Goal: Task Accomplishment & Management: Manage account settings

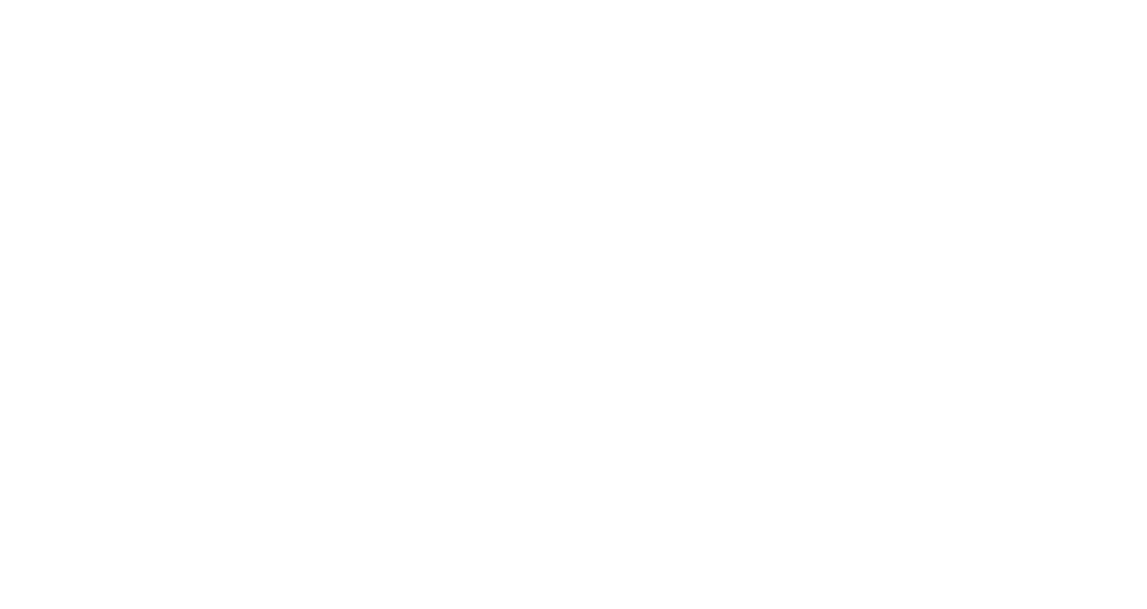
click at [617, 4] on html at bounding box center [573, 2] width 1147 height 4
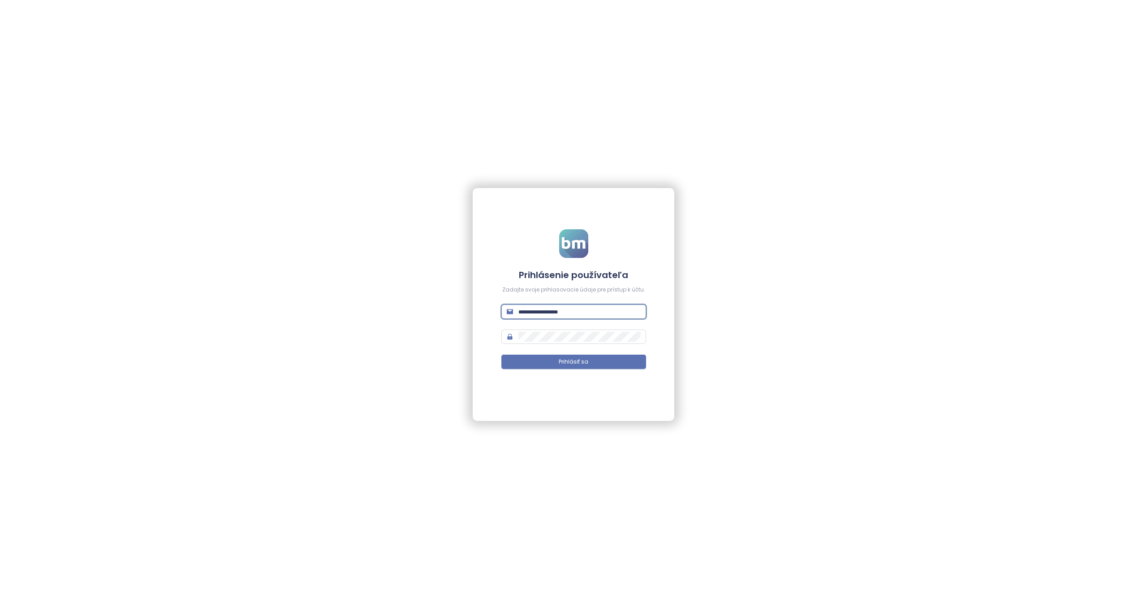
type input "**********"
click at [574, 362] on button "Prihlásiť sa" at bounding box center [573, 362] width 145 height 14
click at [587, 364] on span "Prihlásiť sa" at bounding box center [574, 362] width 30 height 9
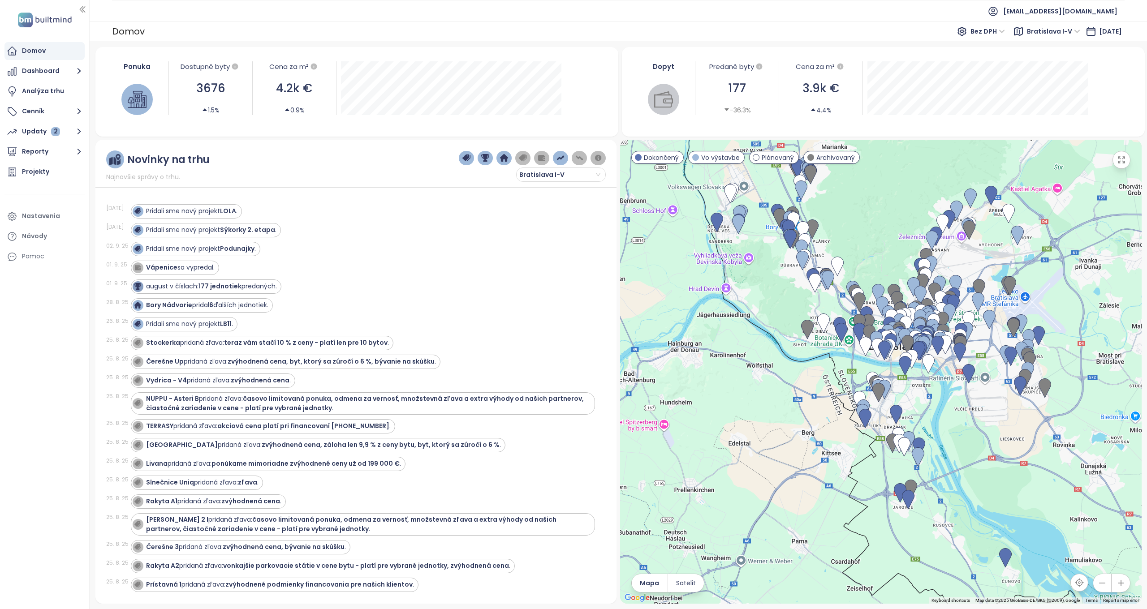
click at [1123, 582] on icon "button" at bounding box center [1121, 583] width 9 height 9
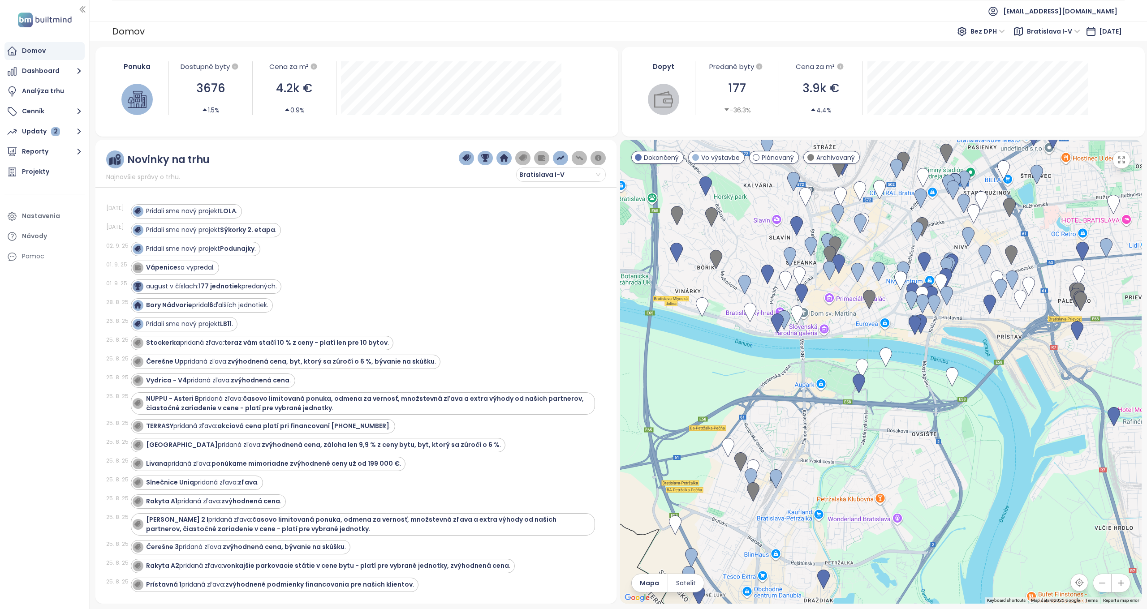
drag, startPoint x: 918, startPoint y: 426, endPoint x: 828, endPoint y: 434, distance: 90.4
click at [828, 434] on div at bounding box center [881, 372] width 522 height 464
click at [1125, 582] on icon "button" at bounding box center [1121, 583] width 9 height 9
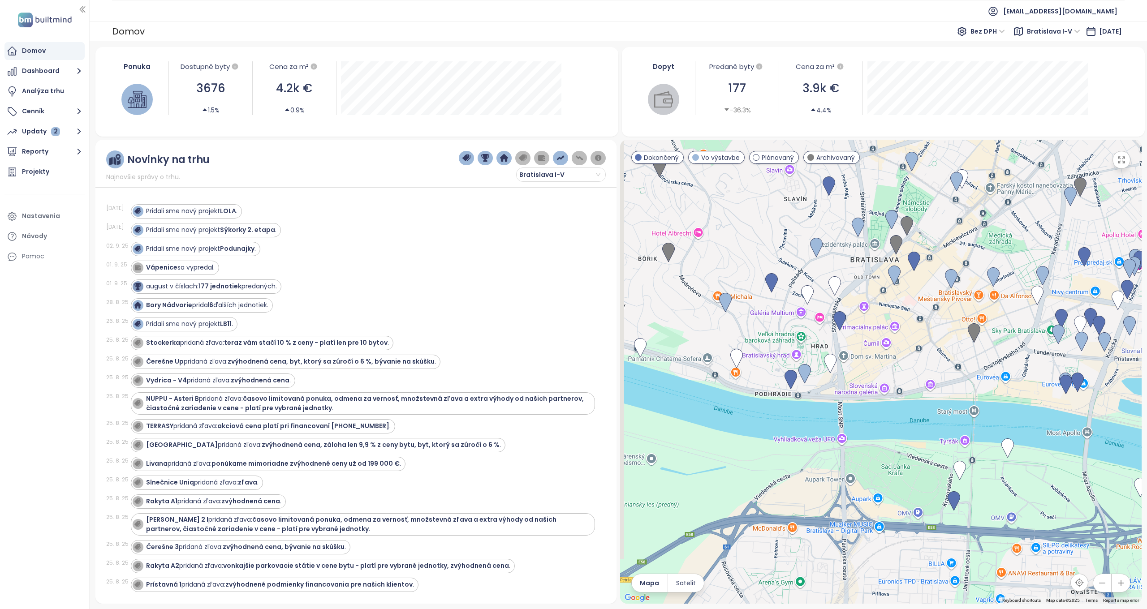
drag, startPoint x: 825, startPoint y: 319, endPoint x: 943, endPoint y: 417, distance: 152.8
click at [943, 417] on div at bounding box center [881, 372] width 522 height 464
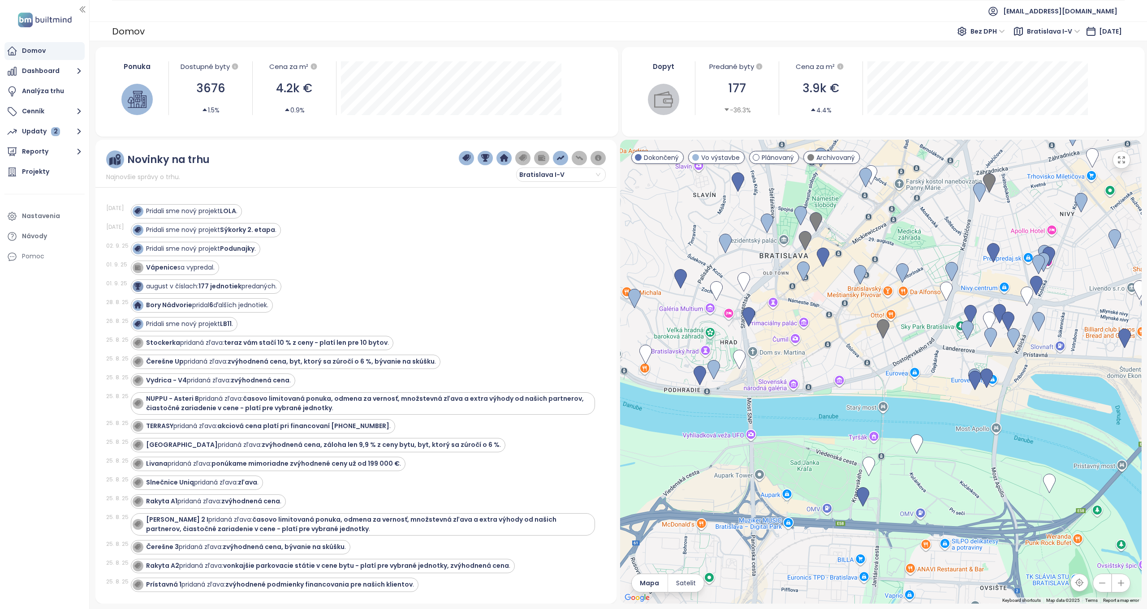
drag, startPoint x: 853, startPoint y: 343, endPoint x: 762, endPoint y: 339, distance: 91.0
click at [762, 339] on div at bounding box center [881, 372] width 522 height 464
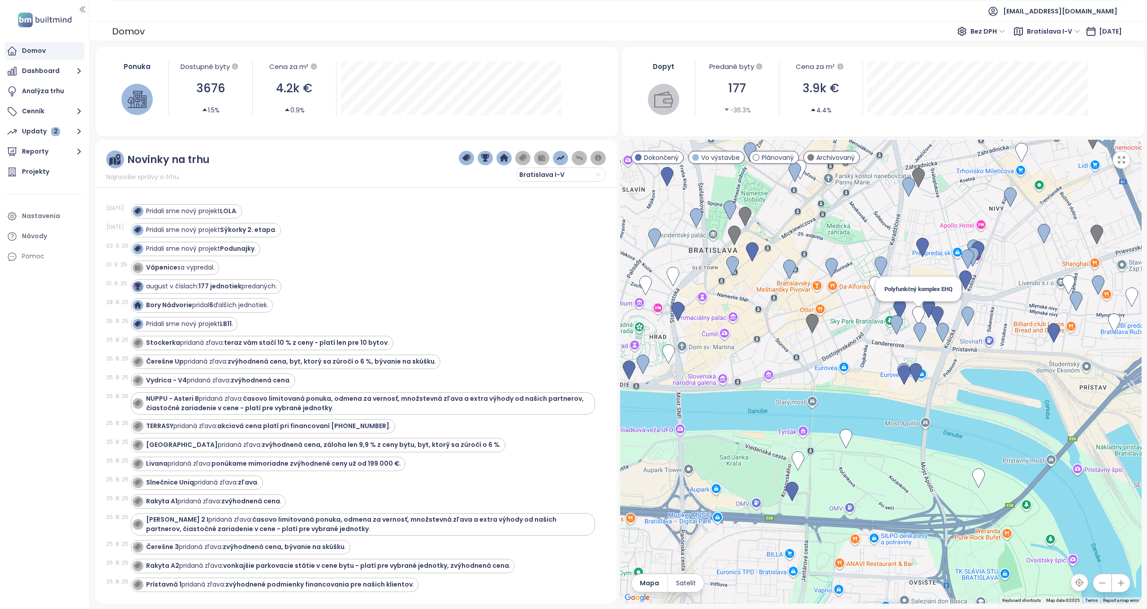
drag, startPoint x: 983, startPoint y: 319, endPoint x: 907, endPoint y: 312, distance: 75.6
click at [912, 312] on img at bounding box center [918, 316] width 13 height 20
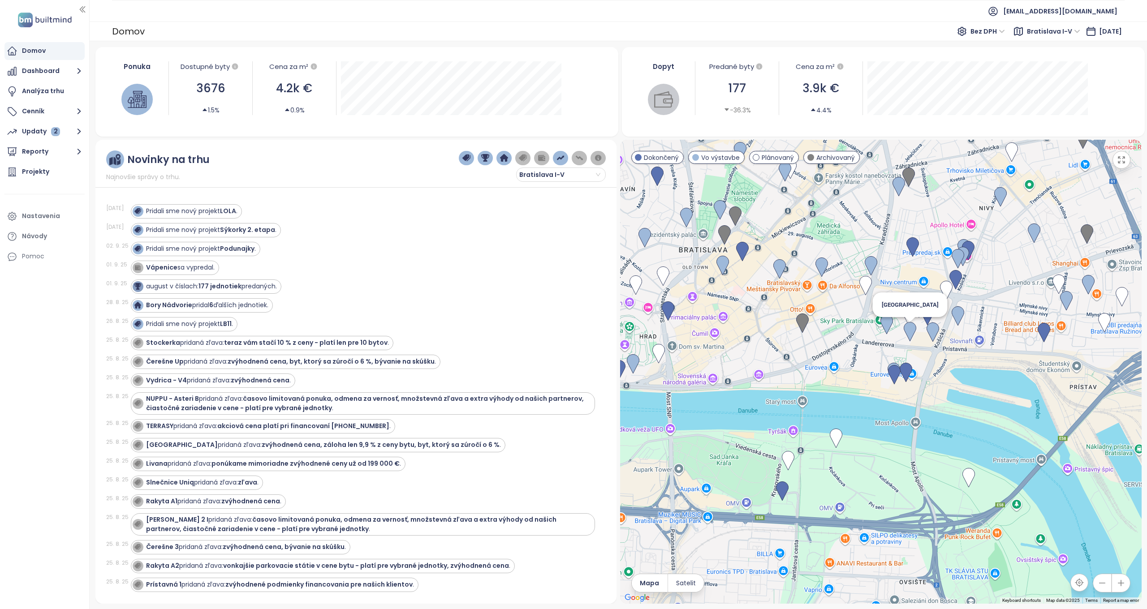
click at [909, 333] on img at bounding box center [910, 332] width 13 height 20
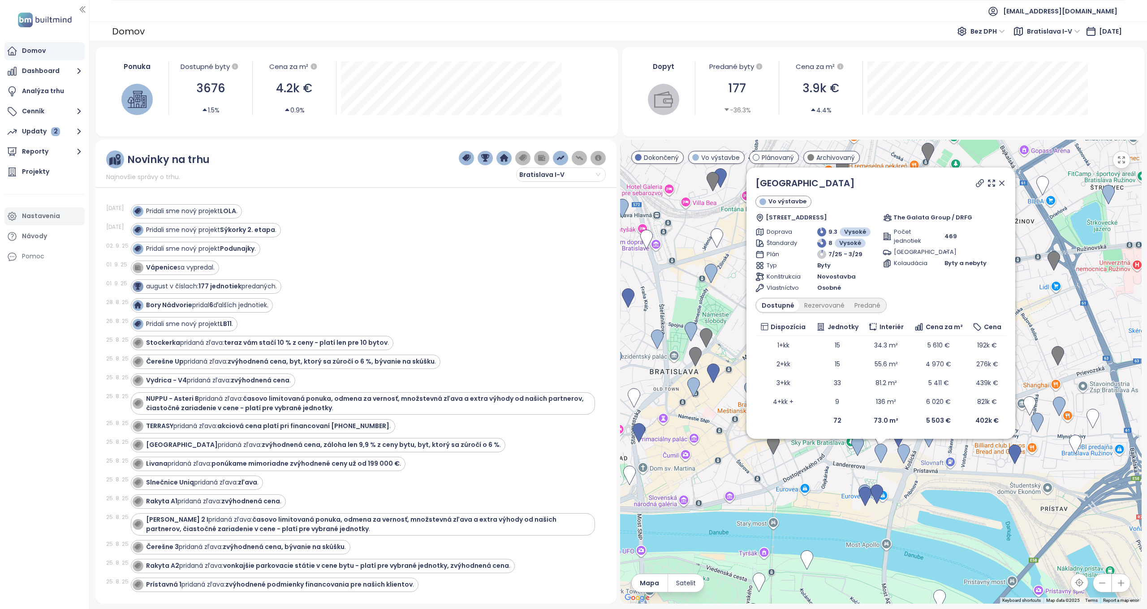
click at [33, 220] on div "Nastavenia" at bounding box center [41, 216] width 38 height 11
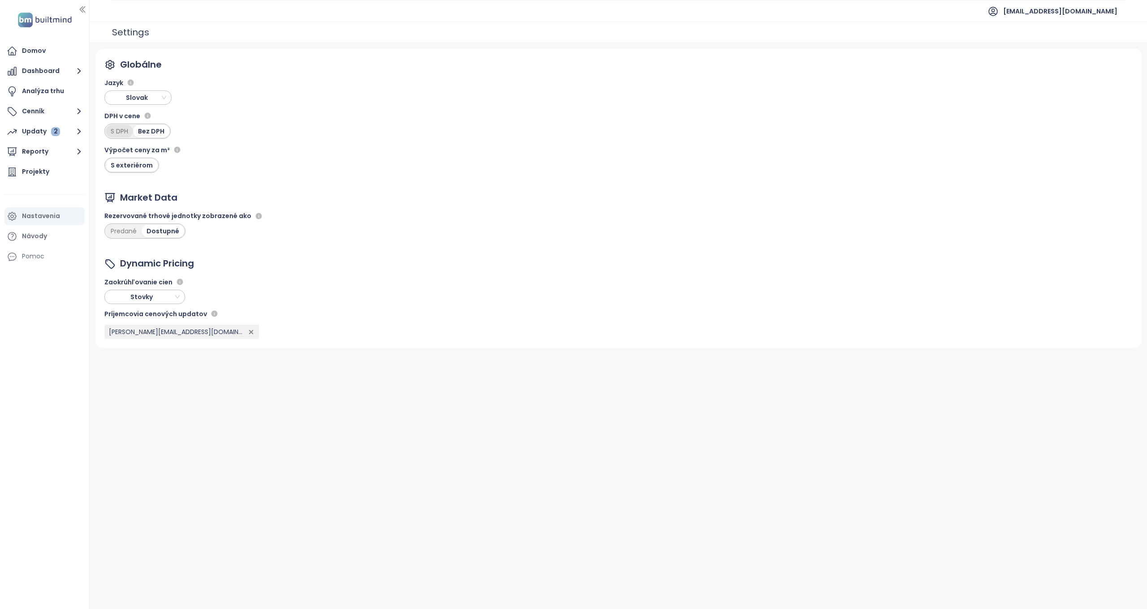
click at [117, 130] on div "S DPH" at bounding box center [119, 131] width 27 height 13
click at [35, 48] on div "Domov" at bounding box center [34, 50] width 24 height 11
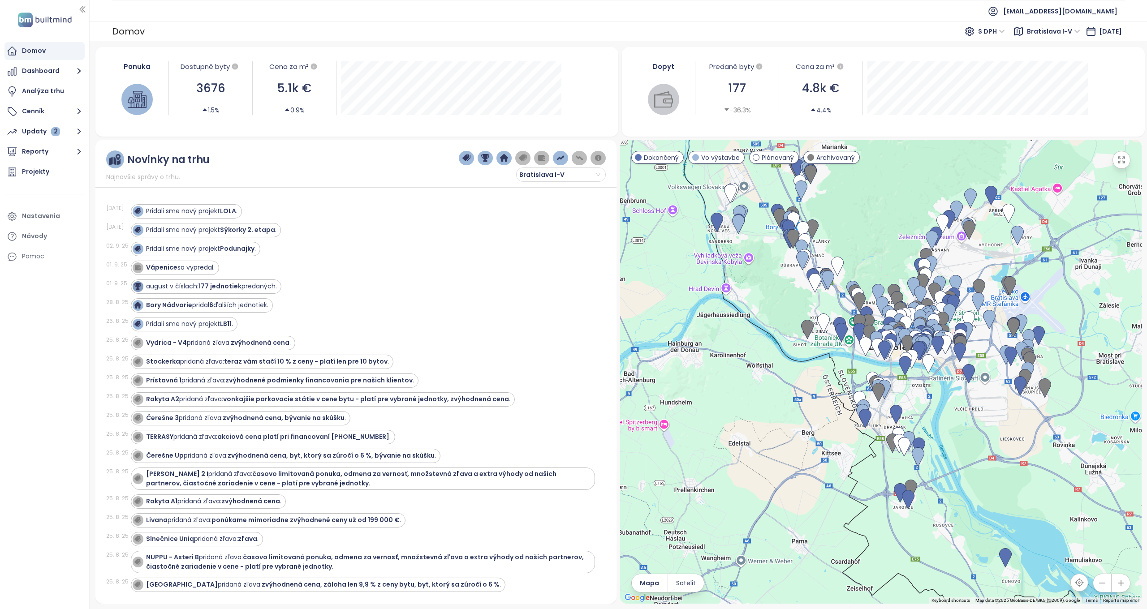
click at [1125, 589] on button "button" at bounding box center [1121, 583] width 18 height 18
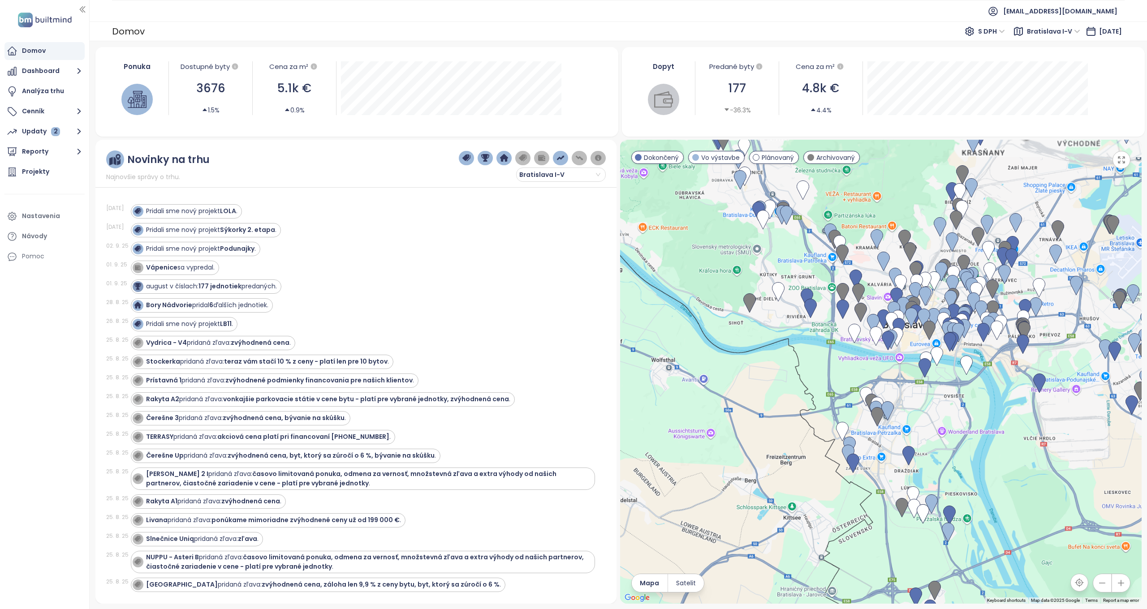
click at [1125, 588] on button "button" at bounding box center [1121, 583] width 18 height 18
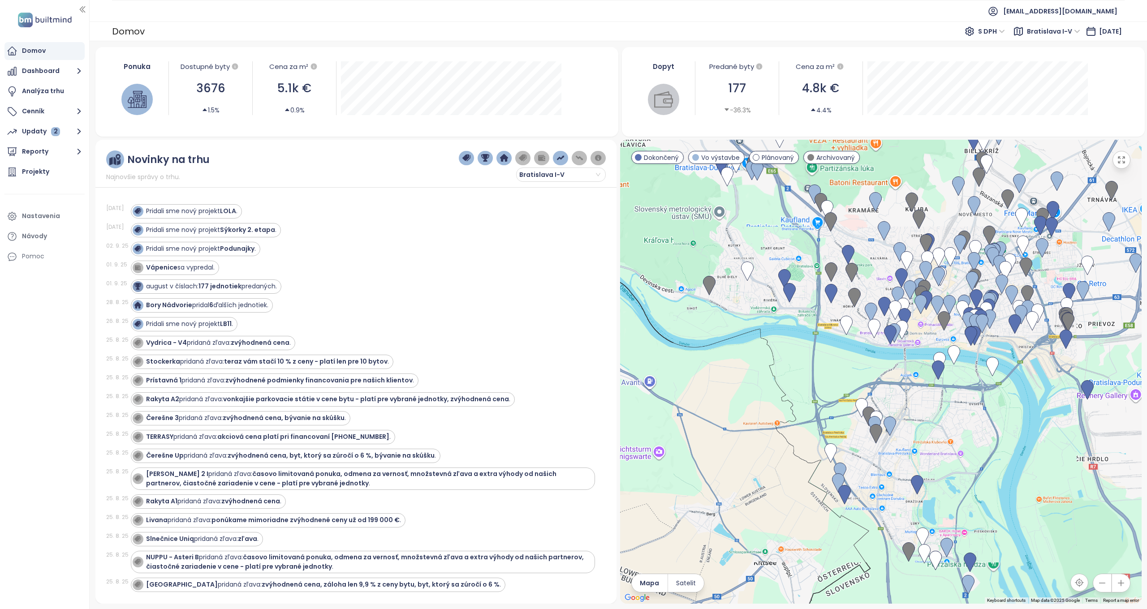
click at [1125, 588] on button "button" at bounding box center [1121, 583] width 18 height 18
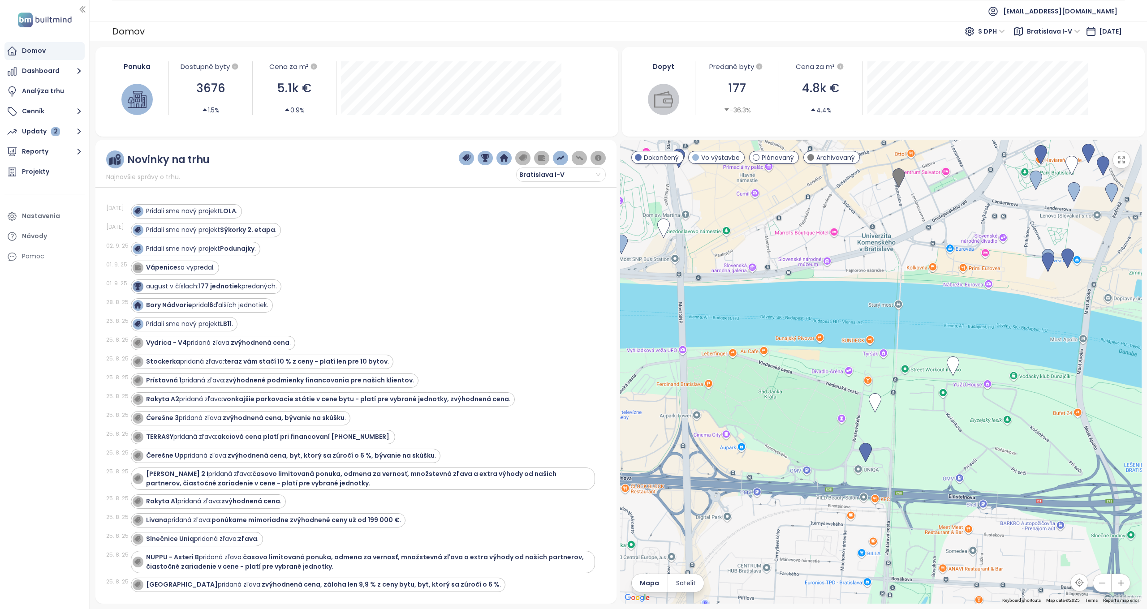
drag, startPoint x: 1048, startPoint y: 425, endPoint x: 605, endPoint y: 517, distance: 452.5
click at [606, 515] on div "Novinky na trhu Najnovšie správy o trhu. Bratislava I-V 04. 9. 25 Pridali sme n…" at bounding box center [618, 372] width 1046 height 464
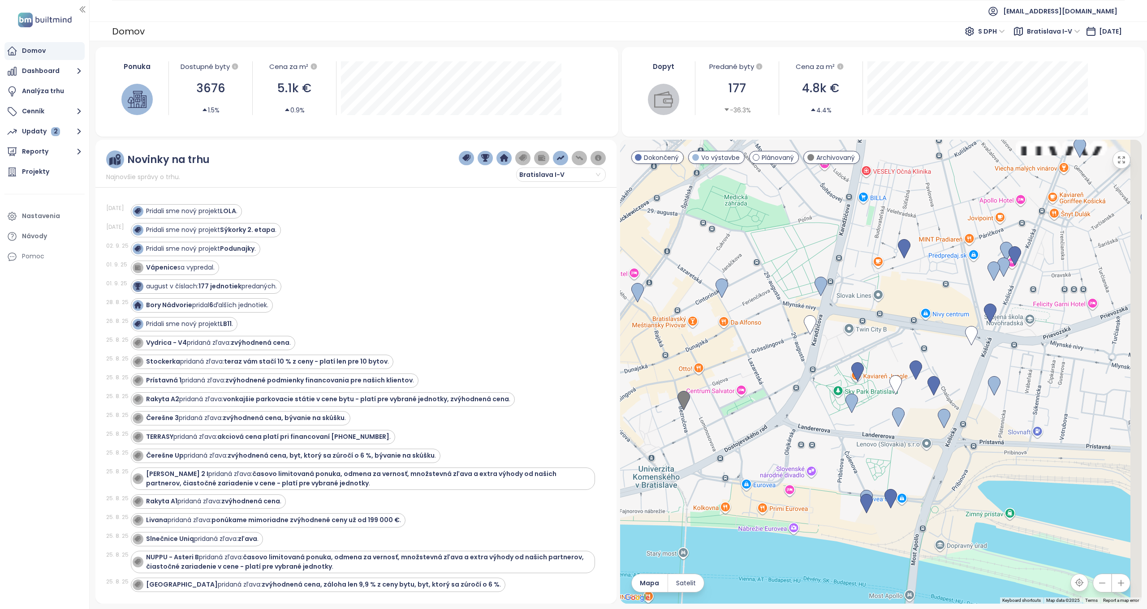
drag, startPoint x: 737, startPoint y: 384, endPoint x: 629, endPoint y: 497, distance: 157.2
click at [629, 497] on div at bounding box center [881, 372] width 522 height 464
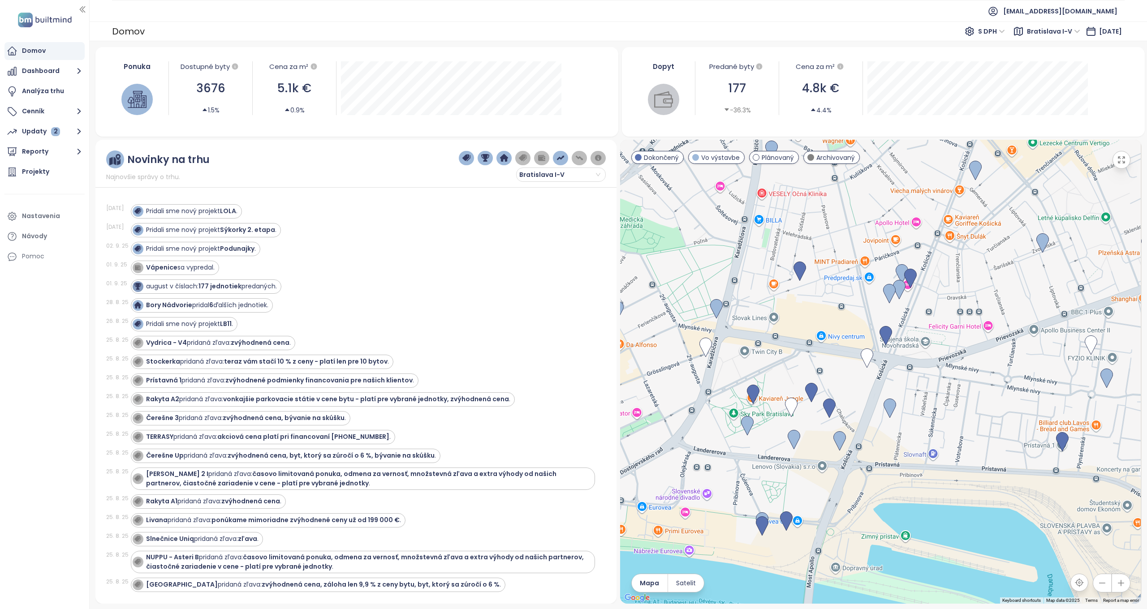
drag, startPoint x: 938, startPoint y: 263, endPoint x: 883, endPoint y: 282, distance: 58.2
click at [883, 282] on div at bounding box center [881, 372] width 522 height 464
click at [794, 440] on img at bounding box center [793, 441] width 13 height 20
